Goal: Information Seeking & Learning: Learn about a topic

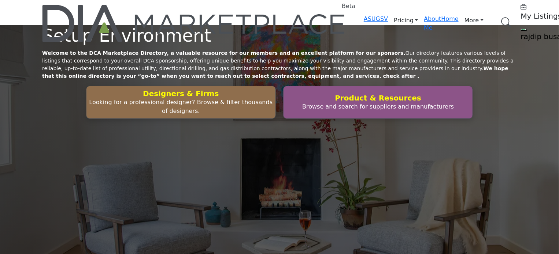
click at [0, 0] on link "Browse Categories" at bounding box center [0, 0] width 0 height 0
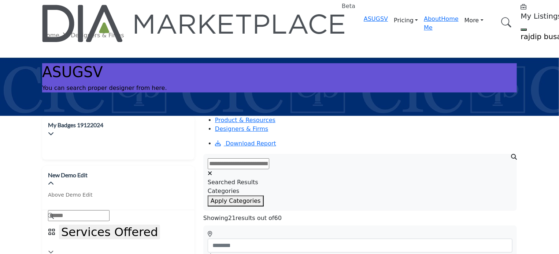
click at [112, 13] on img at bounding box center [194, 23] width 304 height 37
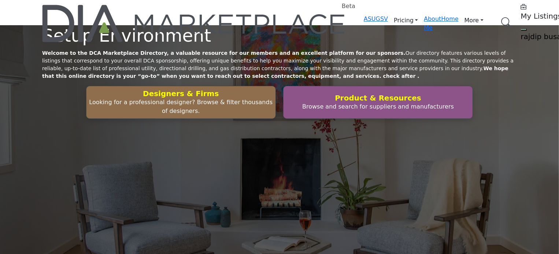
click at [0, 0] on link "Browse Categories" at bounding box center [0, 0] width 0 height 0
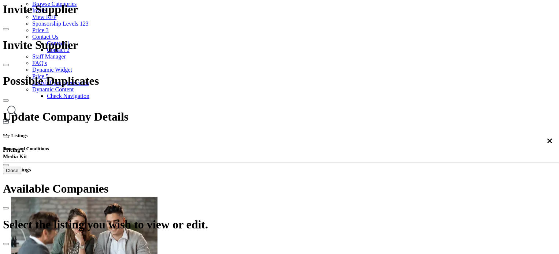
scroll to position [110, 0]
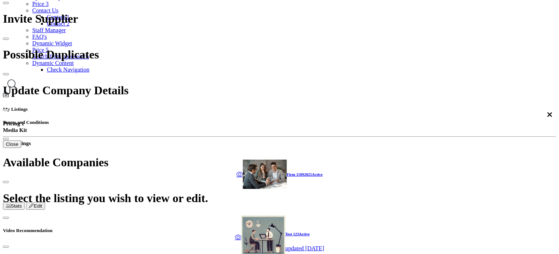
scroll to position [110, 0]
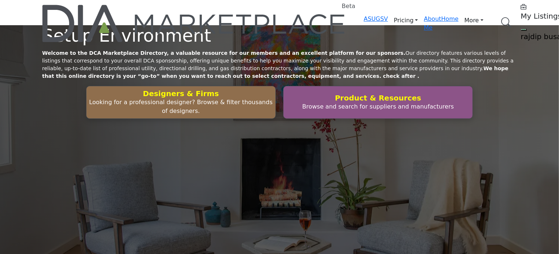
click at [0, 0] on link "Browse Categories" at bounding box center [0, 0] width 0 height 0
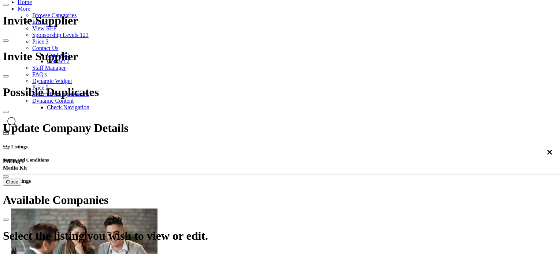
scroll to position [110, 0]
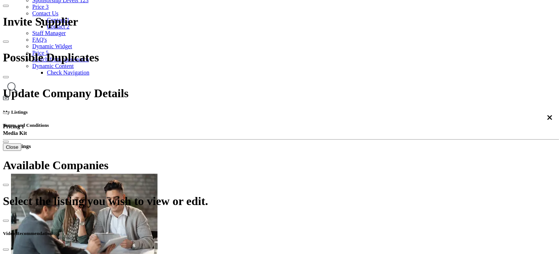
scroll to position [146, 0]
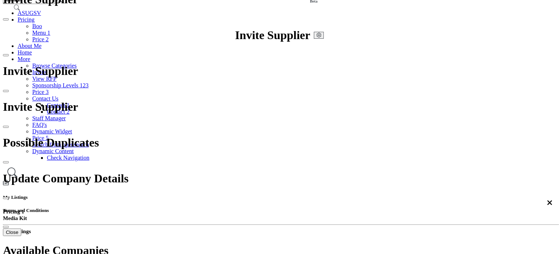
scroll to position [73, 0]
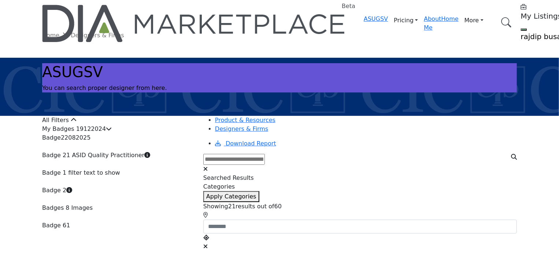
scroll to position [110, 0]
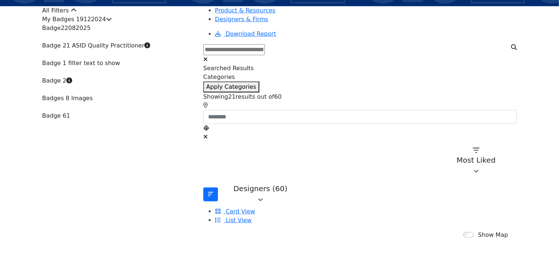
click at [168, 24] on div "My Badges 19122024" at bounding box center [118, 19] width 152 height 9
click at [112, 22] on icon at bounding box center [109, 19] width 6 height 6
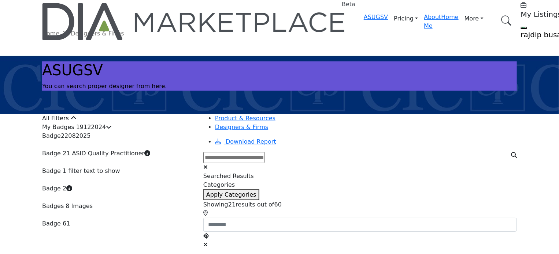
scroll to position [0, 0]
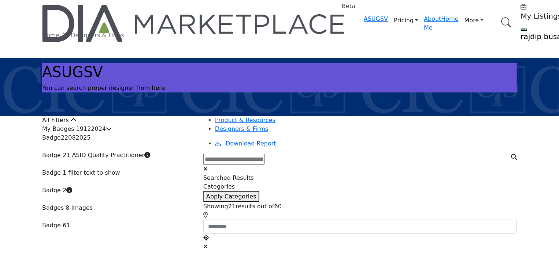
click at [77, 123] on icon at bounding box center [74, 120] width 6 height 6
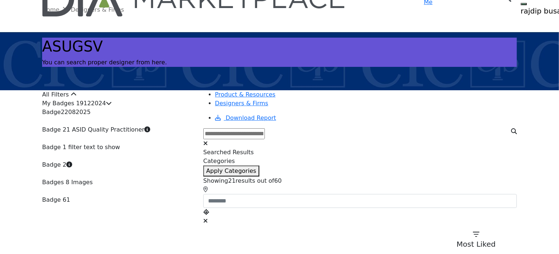
scroll to position [110, 0]
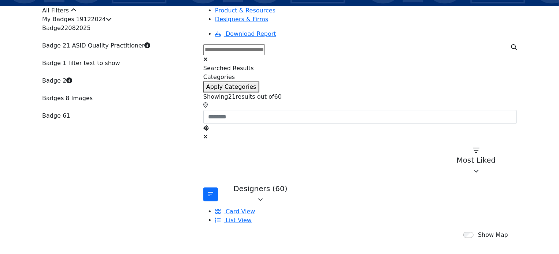
click at [115, 15] on div "All Filters" at bounding box center [118, 10] width 152 height 9
click at [109, 24] on div "My Badges 19122024" at bounding box center [118, 19] width 152 height 9
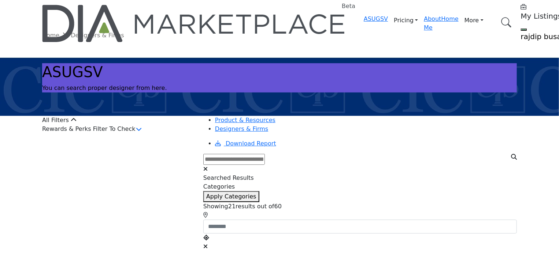
click at [124, 134] on div "Rewards & Perks Filter To Check" at bounding box center [118, 130] width 152 height 10
click at [142, 132] on icon "button" at bounding box center [139, 129] width 6 height 6
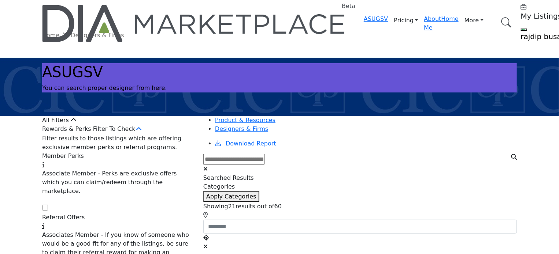
click at [161, 134] on div "Rewards & Perks Filter To Check" at bounding box center [118, 130] width 152 height 10
click at [142, 132] on icon "button" at bounding box center [139, 129] width 6 height 6
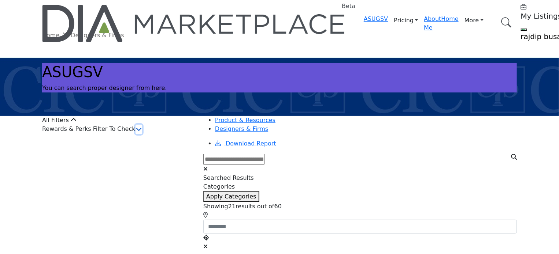
click at [142, 132] on icon "button" at bounding box center [139, 129] width 6 height 6
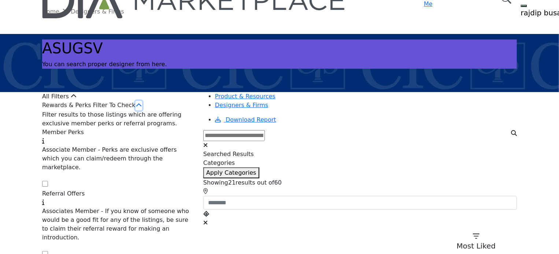
scroll to position [37, 0]
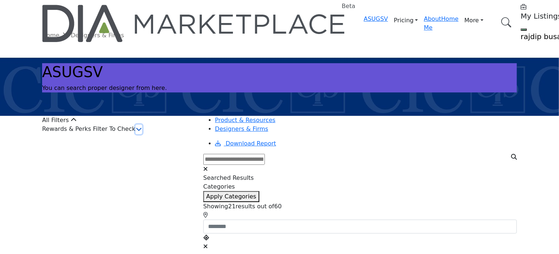
click at [142, 132] on icon "button" at bounding box center [139, 129] width 6 height 6
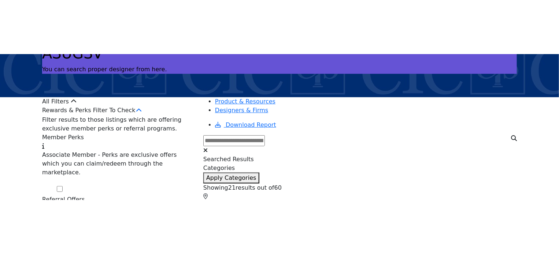
scroll to position [73, 0]
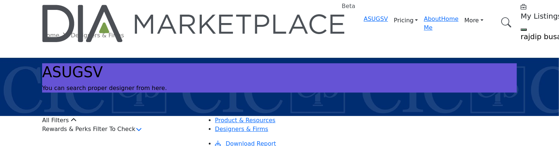
scroll to position [73, 0]
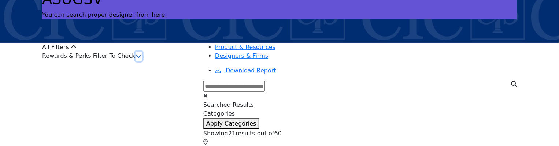
click at [142, 59] on icon "button" at bounding box center [139, 56] width 6 height 6
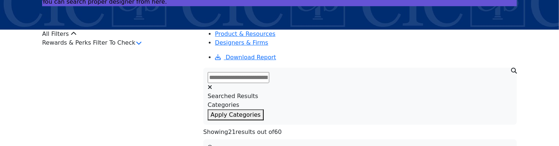
scroll to position [73, 0]
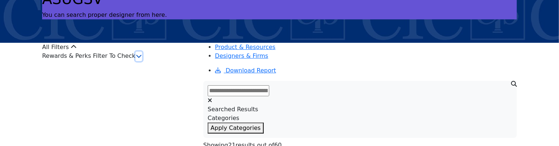
click at [142, 59] on icon "button" at bounding box center [139, 56] width 6 height 6
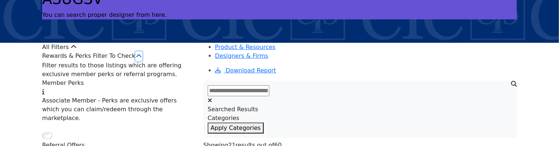
click at [142, 59] on icon "button" at bounding box center [139, 56] width 6 height 6
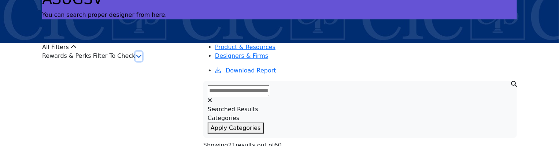
click at [142, 59] on icon "button" at bounding box center [139, 56] width 6 height 6
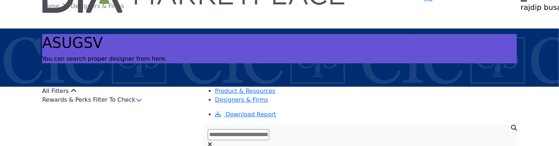
scroll to position [73, 0]
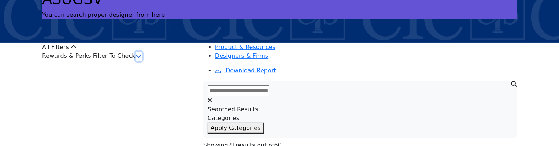
click at [142, 61] on button "button" at bounding box center [138, 57] width 7 height 10
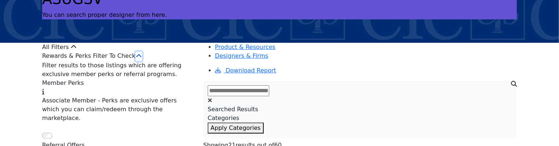
click at [142, 59] on icon "button" at bounding box center [139, 56] width 6 height 6
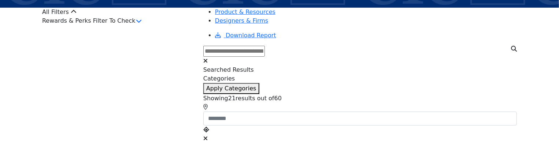
scroll to position [110, 0]
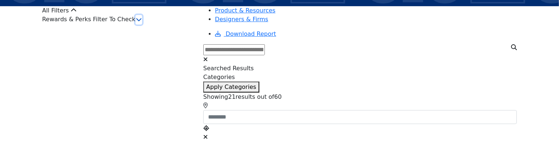
click at [142, 22] on icon "button" at bounding box center [139, 19] width 6 height 6
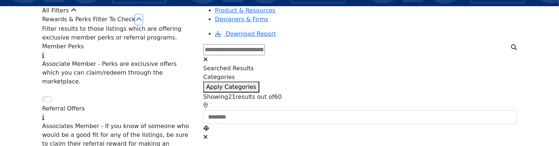
click at [142, 22] on icon "button" at bounding box center [139, 19] width 6 height 6
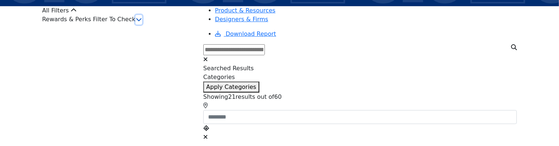
click at [142, 22] on icon "button" at bounding box center [139, 19] width 6 height 6
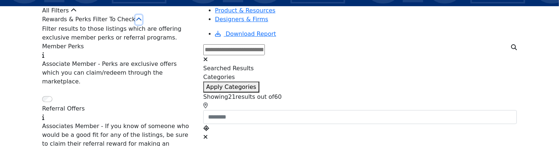
click at [142, 22] on icon "button" at bounding box center [139, 19] width 6 height 6
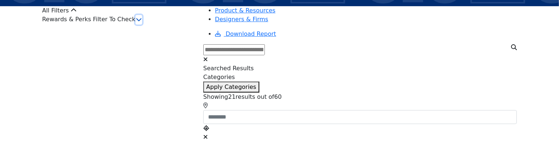
click at [142, 22] on icon "button" at bounding box center [139, 19] width 6 height 6
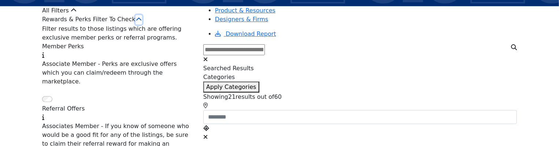
click at [142, 22] on icon "button" at bounding box center [139, 19] width 6 height 6
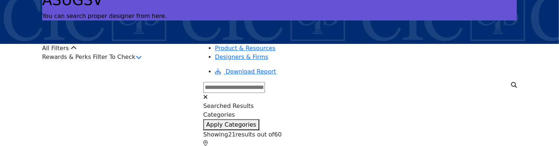
scroll to position [73, 0]
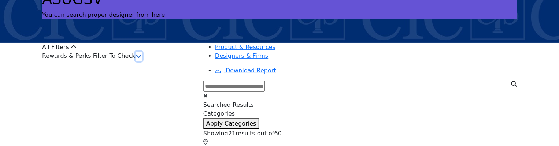
click at [142, 59] on icon "button" at bounding box center [139, 56] width 6 height 6
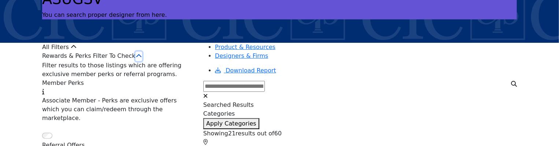
click at [142, 59] on icon "button" at bounding box center [139, 56] width 6 height 6
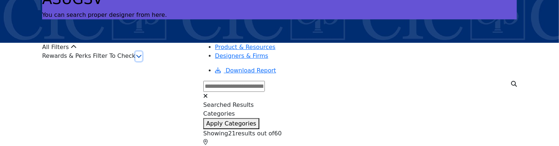
click at [142, 59] on icon "button" at bounding box center [139, 56] width 6 height 6
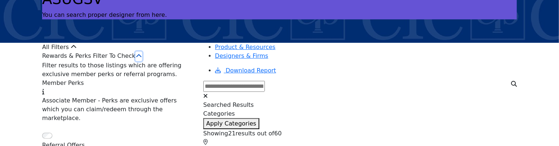
click at [142, 59] on icon "button" at bounding box center [139, 56] width 6 height 6
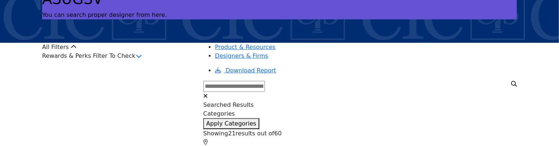
click at [174, 61] on div "Rewards & Perks Filter To Check" at bounding box center [118, 57] width 152 height 10
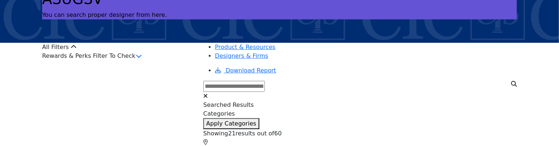
click at [170, 61] on div "Rewards & Perks Filter To Check" at bounding box center [118, 57] width 152 height 10
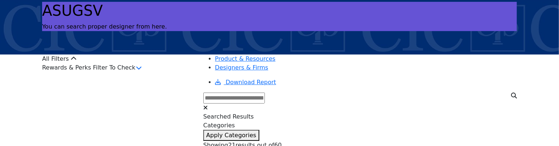
scroll to position [73, 0]
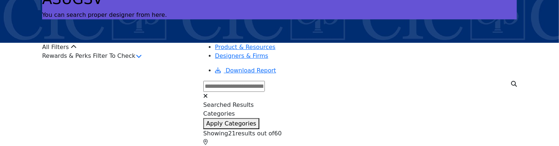
click at [170, 61] on div "Rewards & Perks Filter To Check" at bounding box center [118, 57] width 152 height 10
click at [142, 59] on icon "button" at bounding box center [139, 56] width 6 height 6
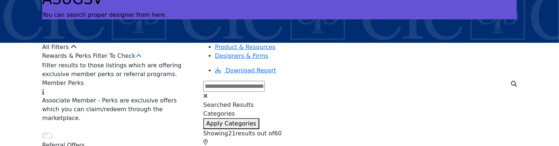
click at [163, 61] on div "Rewards & Perks Filter To Check" at bounding box center [118, 57] width 152 height 10
click at [142, 61] on button "button" at bounding box center [138, 57] width 7 height 10
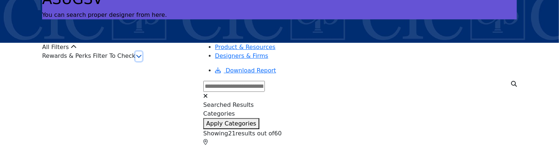
click at [142, 59] on icon "button" at bounding box center [139, 56] width 6 height 6
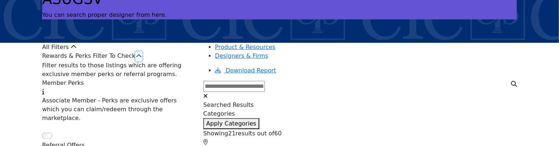
click at [142, 59] on icon "button" at bounding box center [139, 56] width 6 height 6
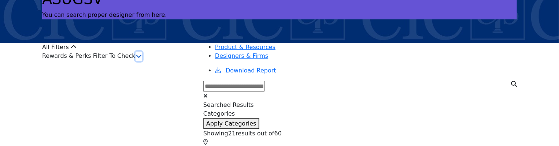
click at [142, 59] on icon "button" at bounding box center [139, 56] width 6 height 6
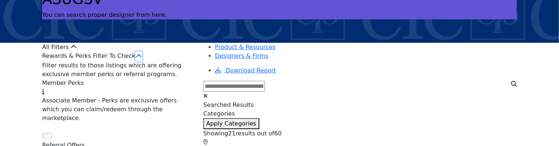
click at [142, 59] on icon "button" at bounding box center [139, 56] width 6 height 6
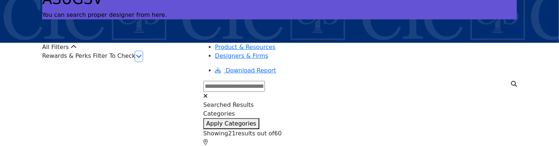
click at [142, 59] on icon "button" at bounding box center [139, 56] width 6 height 6
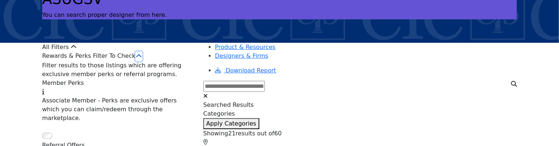
click at [142, 59] on icon "button" at bounding box center [139, 56] width 6 height 6
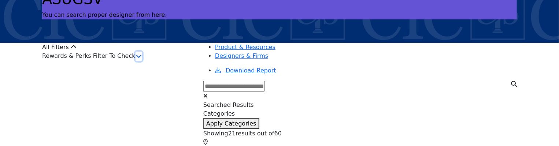
click at [142, 59] on icon "button" at bounding box center [139, 56] width 6 height 6
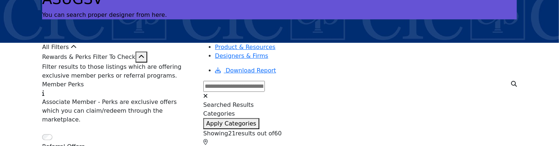
click at [144, 60] on icon "button" at bounding box center [141, 57] width 6 height 6
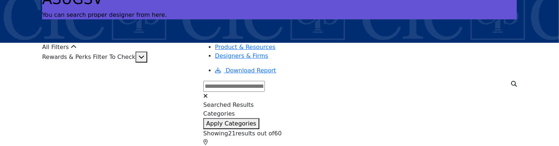
click at [144, 60] on icon "button" at bounding box center [141, 57] width 6 height 6
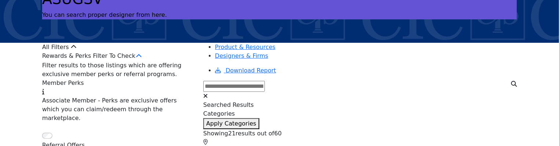
click at [183, 61] on div "Rewards & Perks Filter To Check" at bounding box center [118, 57] width 152 height 10
click at [142, 59] on icon "button" at bounding box center [139, 56] width 6 height 6
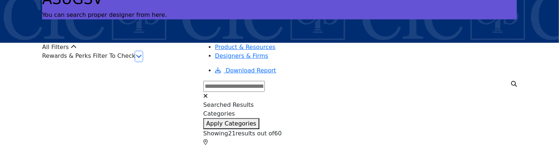
click at [142, 59] on icon "button" at bounding box center [139, 56] width 6 height 6
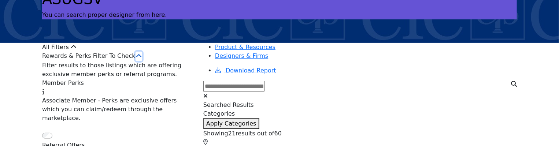
click at [142, 61] on button "button" at bounding box center [138, 57] width 7 height 10
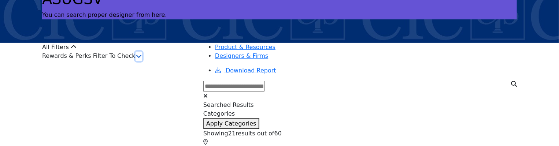
click at [142, 59] on icon "button" at bounding box center [139, 56] width 6 height 6
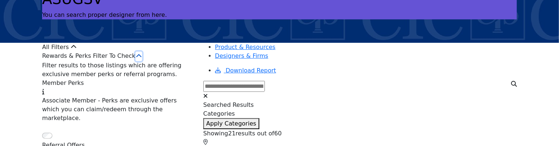
click at [142, 59] on icon "button" at bounding box center [139, 56] width 6 height 6
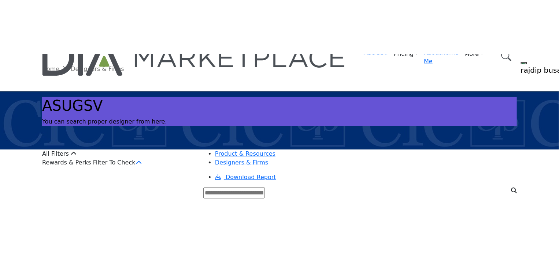
scroll to position [73, 0]
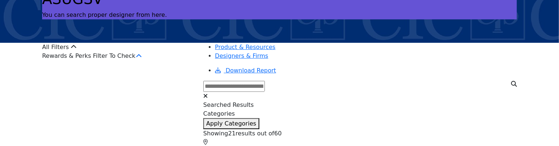
click at [126, 61] on div "Rewards & Perks Filter To Check" at bounding box center [118, 57] width 152 height 10
click at [175, 61] on div "Rewards & Perks Filter To Check" at bounding box center [118, 57] width 152 height 10
click at [142, 59] on icon "button" at bounding box center [139, 56] width 6 height 6
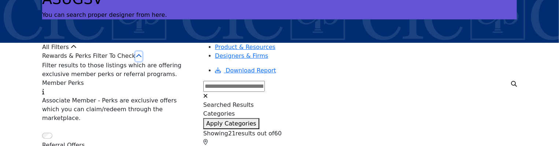
click at [142, 59] on icon "button" at bounding box center [139, 56] width 6 height 6
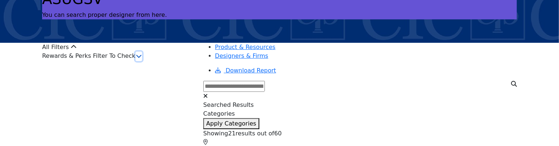
click at [142, 59] on icon "button" at bounding box center [139, 56] width 6 height 6
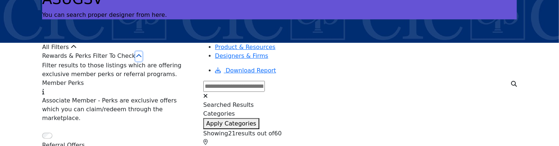
click at [142, 59] on icon "button" at bounding box center [139, 56] width 6 height 6
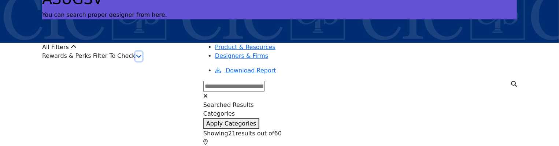
click at [142, 59] on icon "button" at bounding box center [139, 56] width 6 height 6
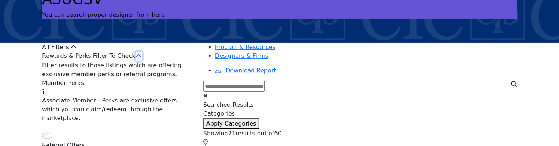
click at [142, 59] on icon "button" at bounding box center [139, 56] width 6 height 6
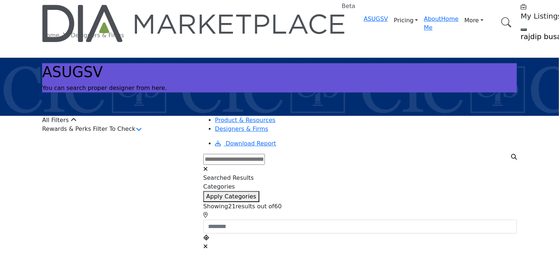
click at [125, 134] on div "Rewards & Perks Filter To Check" at bounding box center [118, 130] width 152 height 10
click at [181, 134] on div "Rewards & Perks Filter To Check" at bounding box center [118, 130] width 152 height 10
click at [142, 132] on icon "button" at bounding box center [139, 129] width 6 height 6
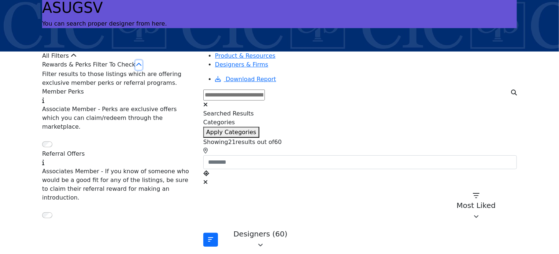
scroll to position [73, 0]
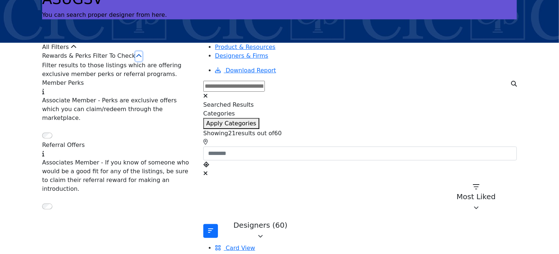
click at [142, 59] on icon "button" at bounding box center [139, 56] width 6 height 6
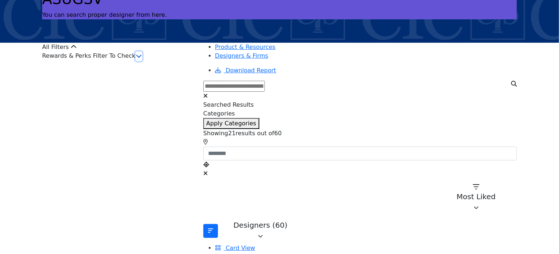
click at [142, 59] on icon "button" at bounding box center [139, 56] width 6 height 6
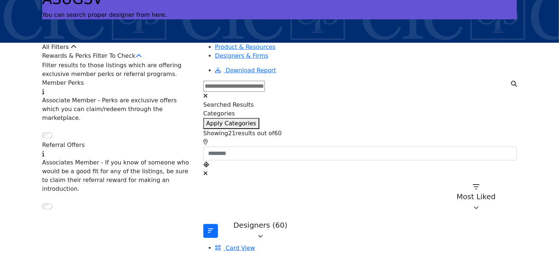
click at [167, 61] on div "Rewards & Perks Filter To Check" at bounding box center [118, 57] width 152 height 10
